Goal: Task Accomplishment & Management: Use online tool/utility

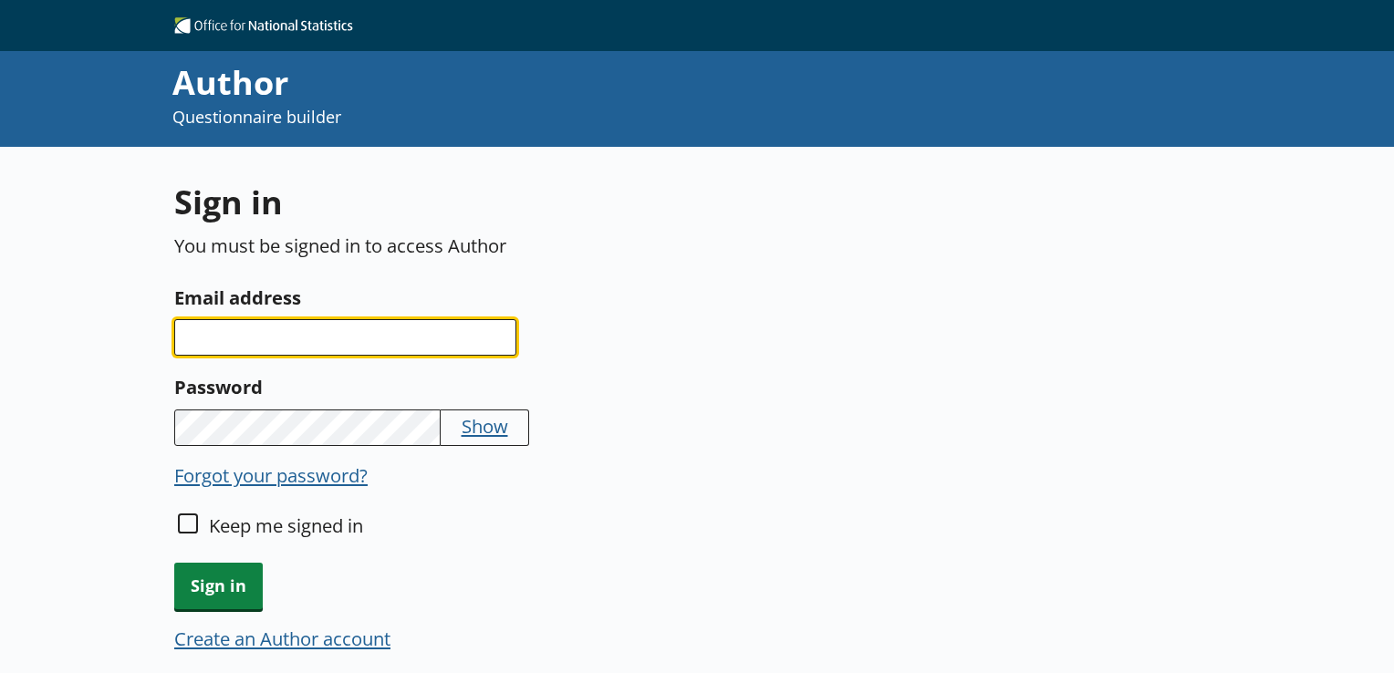
click at [384, 349] on input "Email address" at bounding box center [345, 337] width 342 height 37
type input "[EMAIL_ADDRESS][DOMAIN_NAME]"
drag, startPoint x: 376, startPoint y: 339, endPoint x: 42, endPoint y: 331, distance: 334.1
click at [42, 331] on div "Sign in You must be signed in to access Author Email address [EMAIL_ADDRESS][DO…" at bounding box center [697, 483] width 1394 height 673
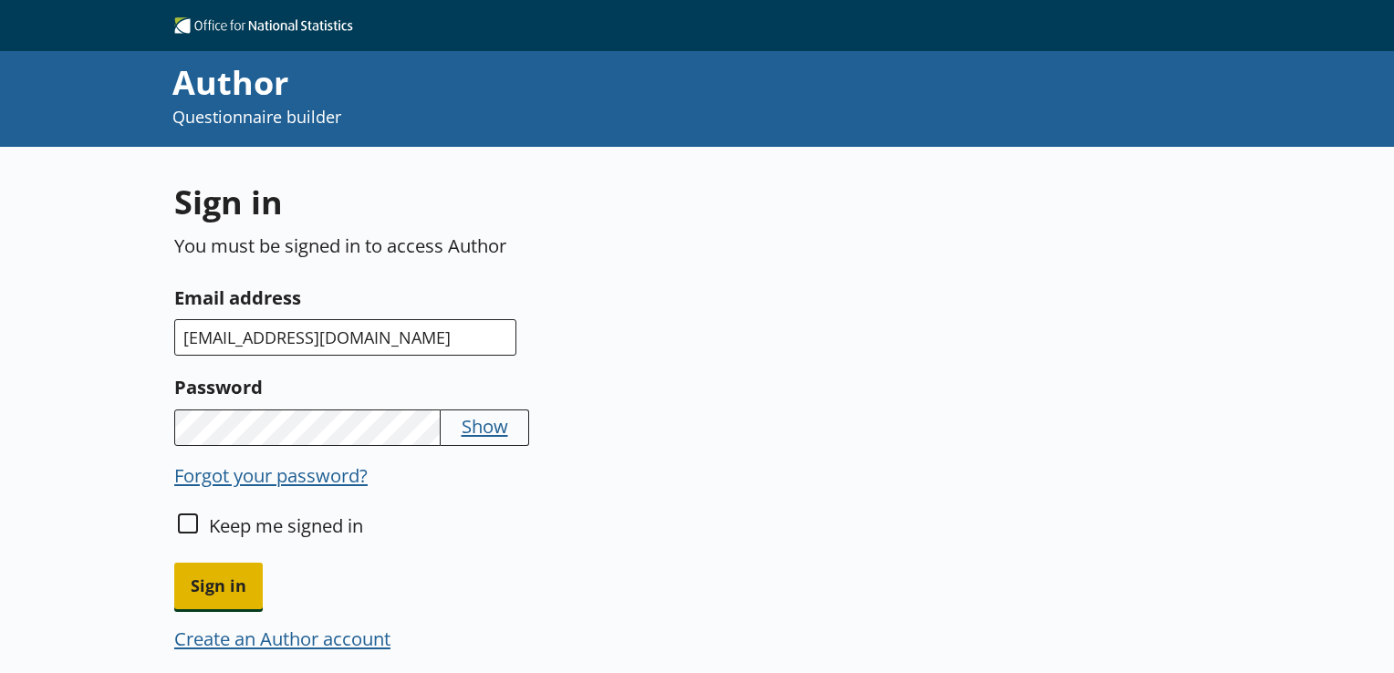
click at [248, 576] on span "Sign in" at bounding box center [218, 586] width 89 height 47
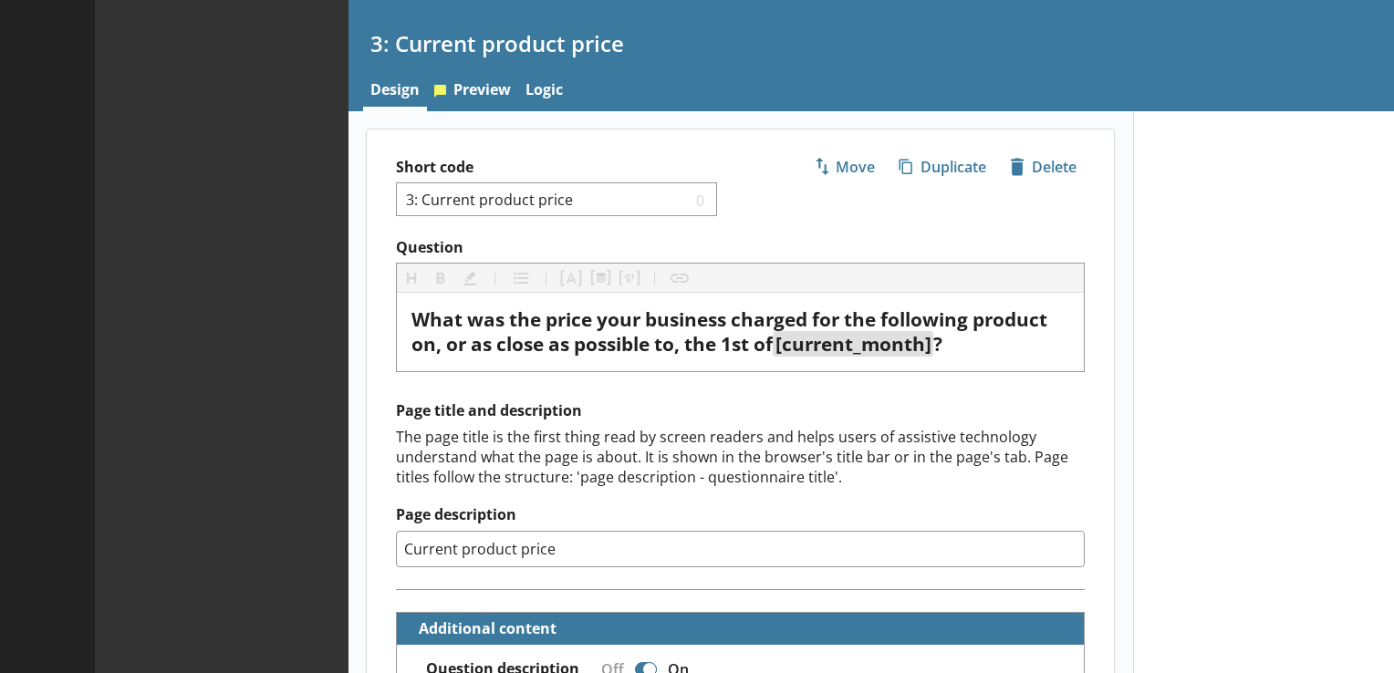
type textarea "x"
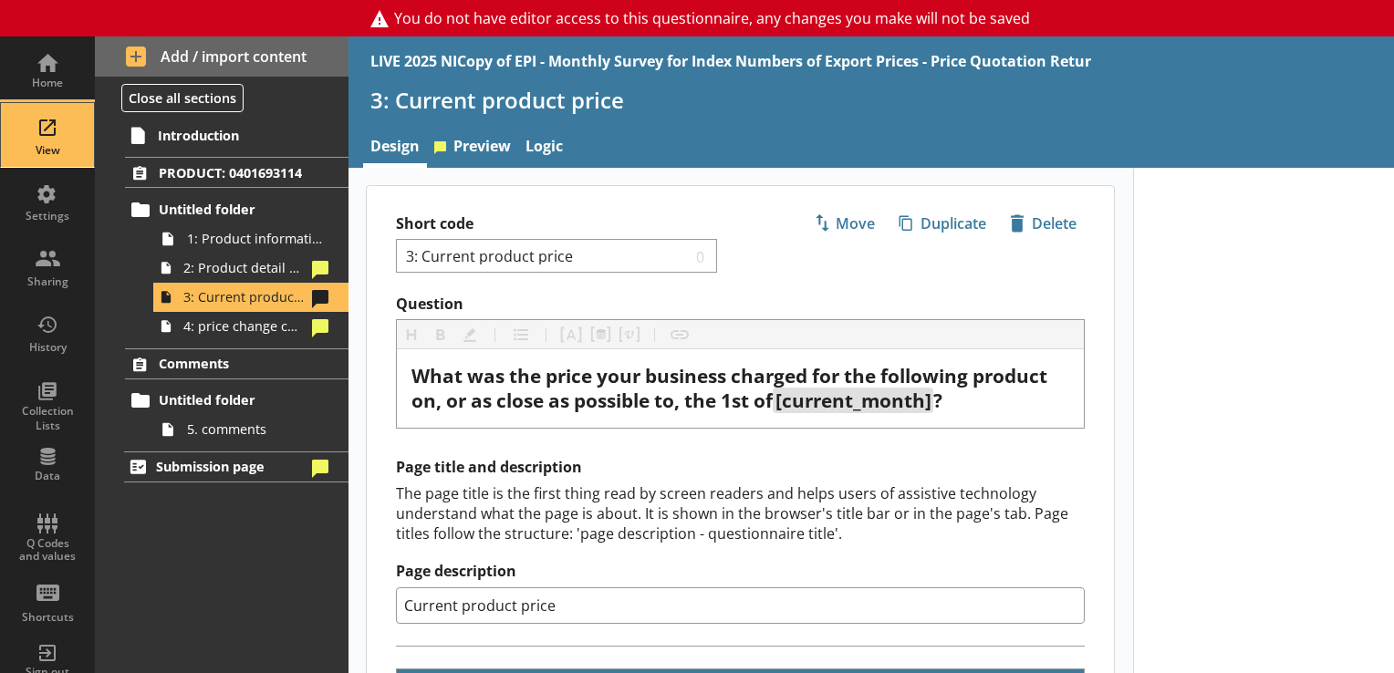
click at [57, 141] on div "View" at bounding box center [48, 135] width 64 height 64
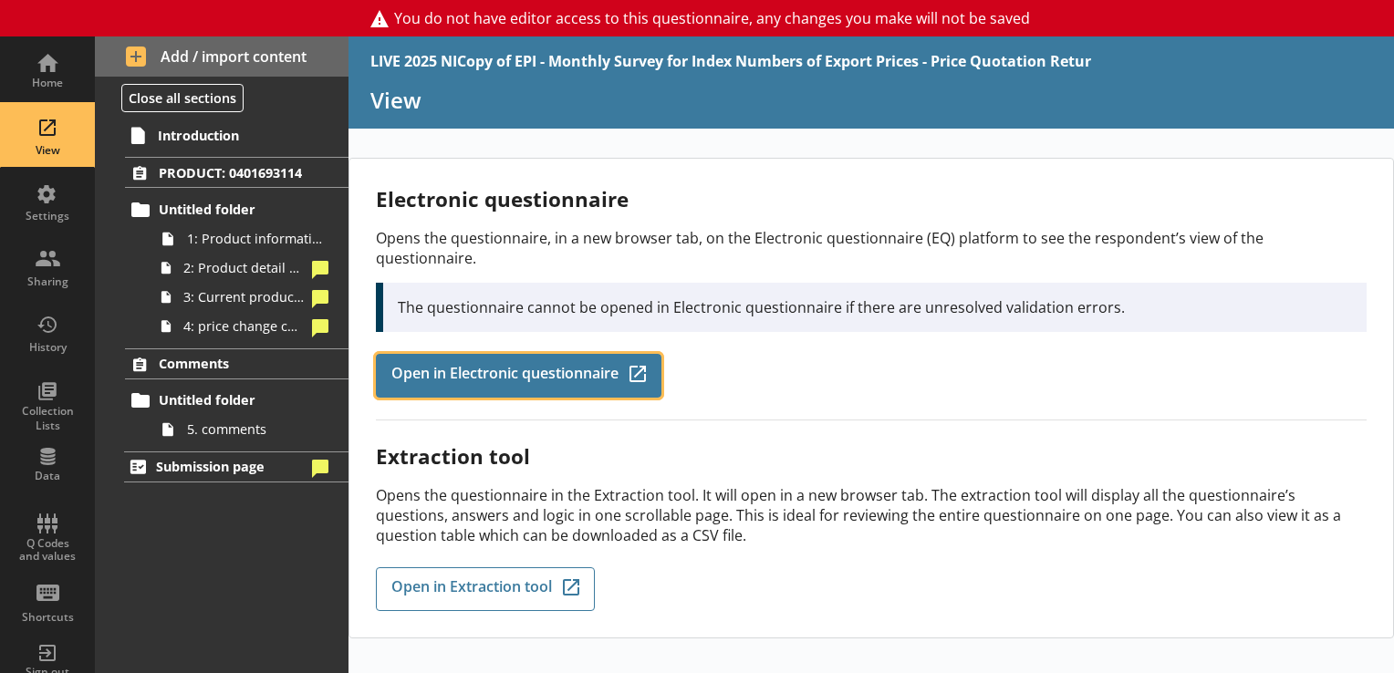
click at [601, 366] on span "Open in Electronic questionnaire" at bounding box center [504, 376] width 227 height 20
